Goal: Task Accomplishment & Management: Use online tool/utility

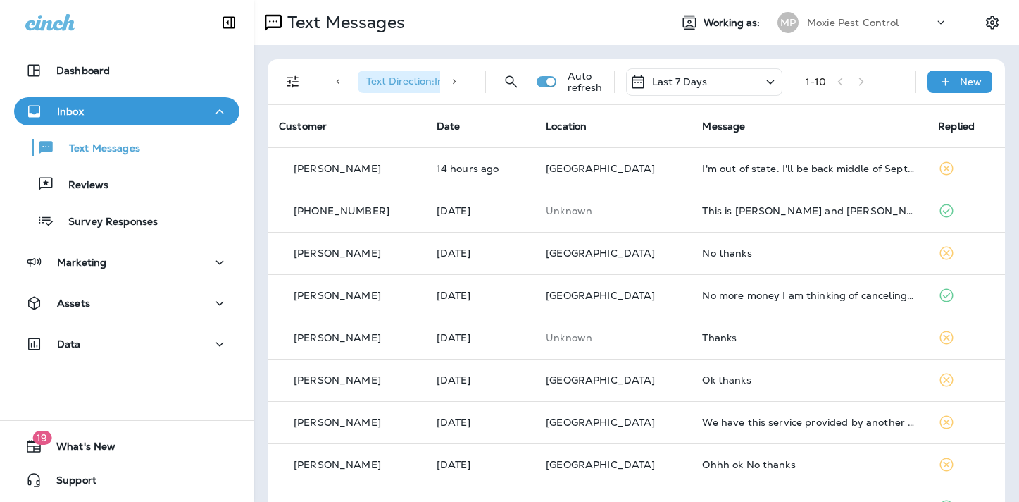
click at [448, 20] on div "Text Messages" at bounding box center [456, 22] width 405 height 28
click at [273, 20] on icon at bounding box center [273, 22] width 17 height 17
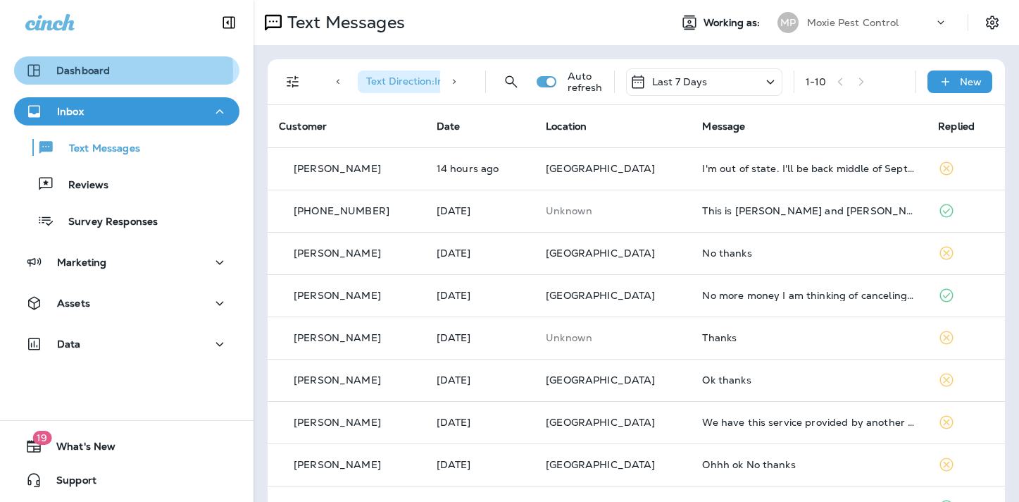
click at [89, 71] on p "Dashboard" at bounding box center [83, 70] width 54 height 11
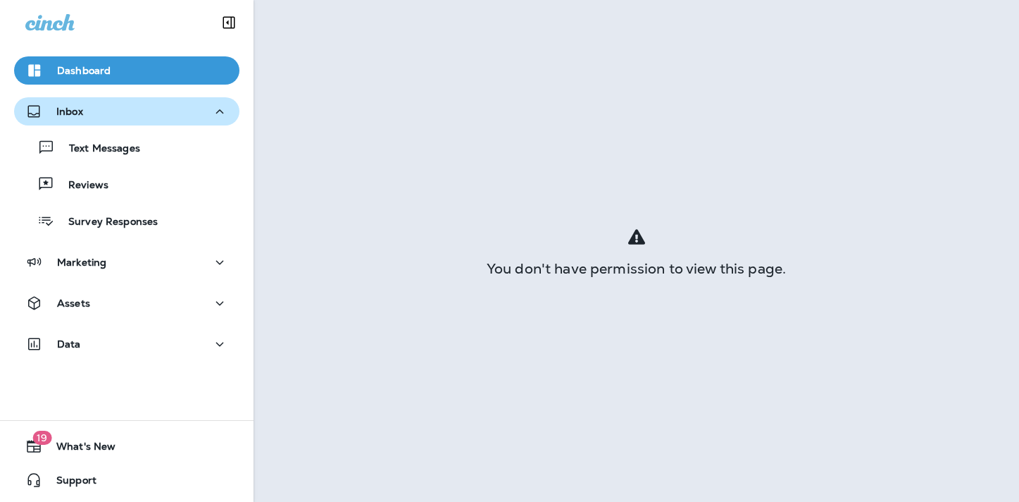
click at [95, 116] on div "Inbox" at bounding box center [126, 112] width 203 height 18
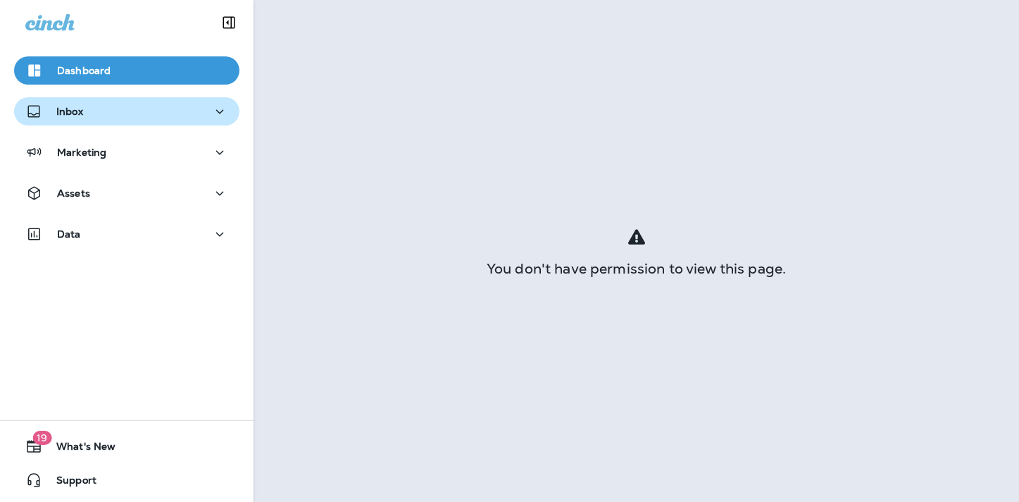
click at [211, 112] on icon "button" at bounding box center [219, 112] width 17 height 18
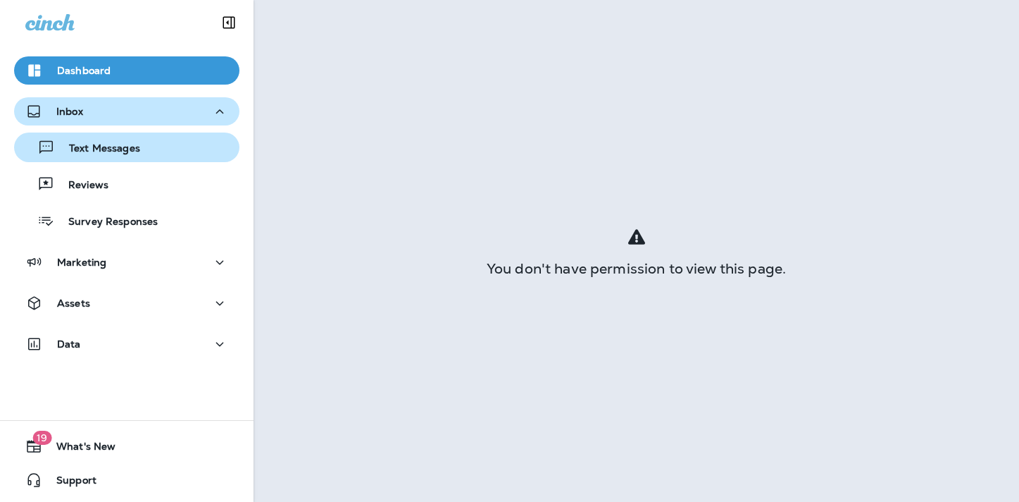
click at [129, 149] on p "Text Messages" at bounding box center [97, 148] width 85 height 13
